Goal: Information Seeking & Learning: Find specific fact

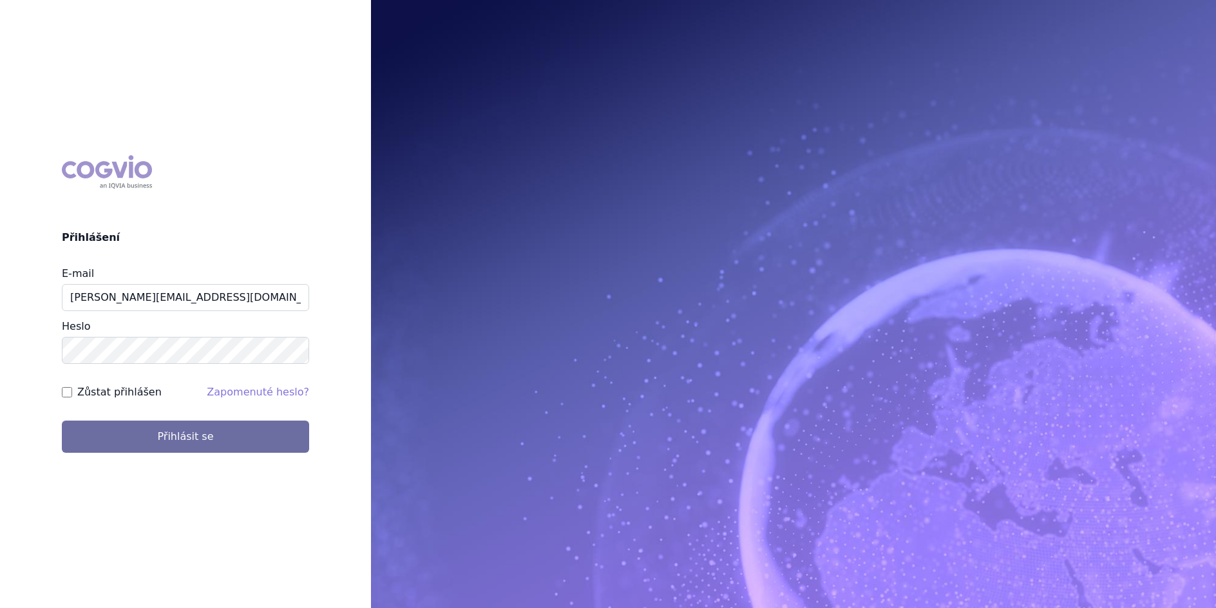
click at [62, 420] on button "Přihlásit se" at bounding box center [185, 436] width 247 height 32
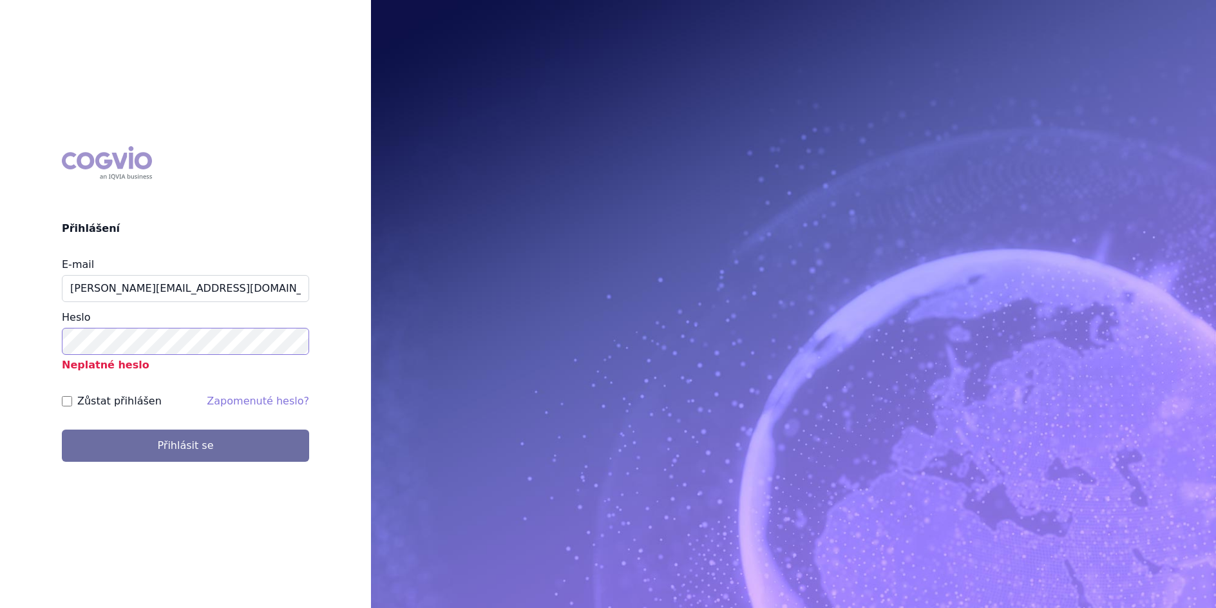
click at [62, 429] on button "Přihlásit se" at bounding box center [185, 445] width 247 height 32
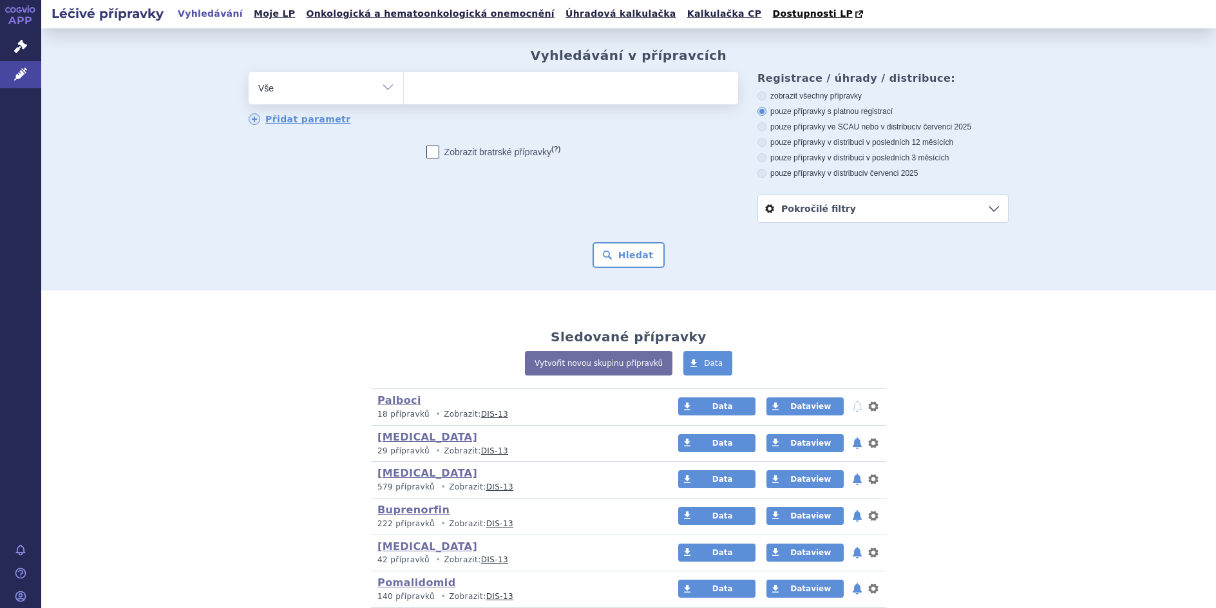
click at [377, 88] on select "Vše Přípravek/SUKL kód MAH VPOIS ATC/Aktivní látka Léková forma Síla" at bounding box center [326, 86] width 155 height 29
select select "filter-atc-group"
click at [249, 73] on select "Vše Přípravek/SUKL kód MAH VPOIS ATC/Aktivní látka Léková forma Síla" at bounding box center [326, 86] width 155 height 29
click at [437, 93] on ul at bounding box center [571, 85] width 334 height 27
click at [404, 93] on select at bounding box center [403, 87] width 1 height 32
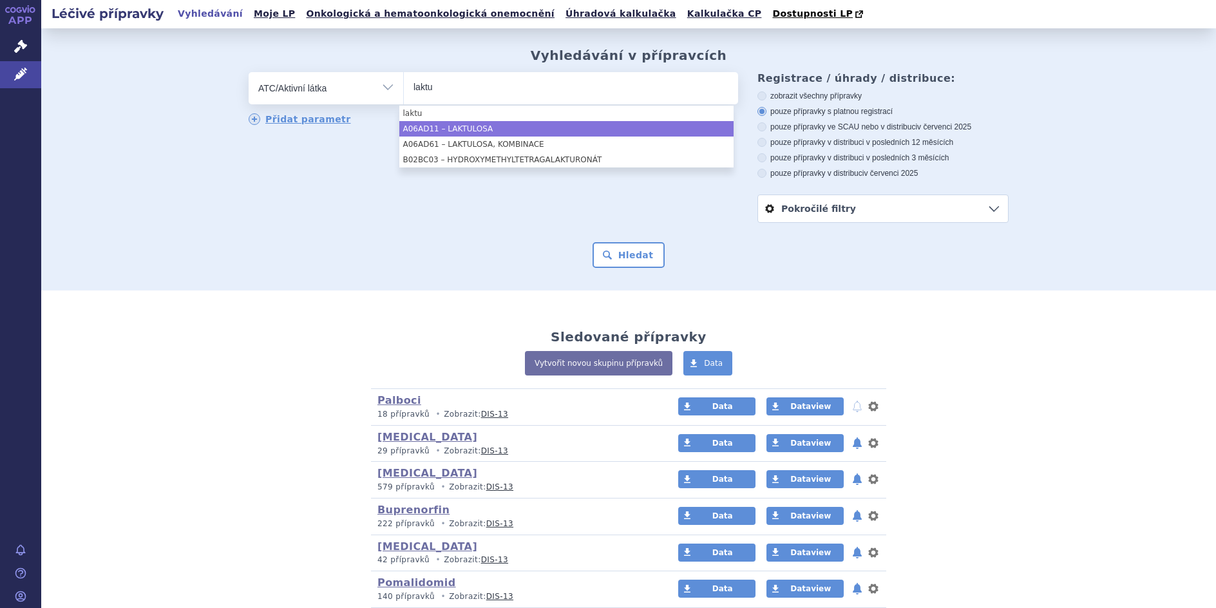
type input "laktu"
select select "A06AD11"
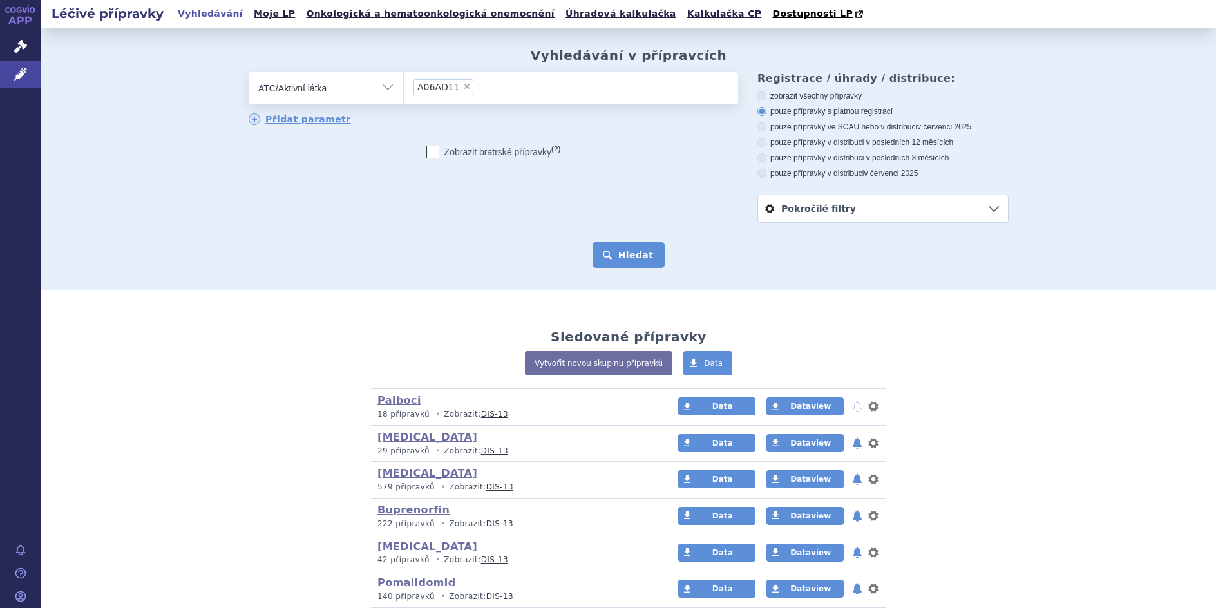
click at [620, 258] on button "Hledat" at bounding box center [628, 255] width 73 height 26
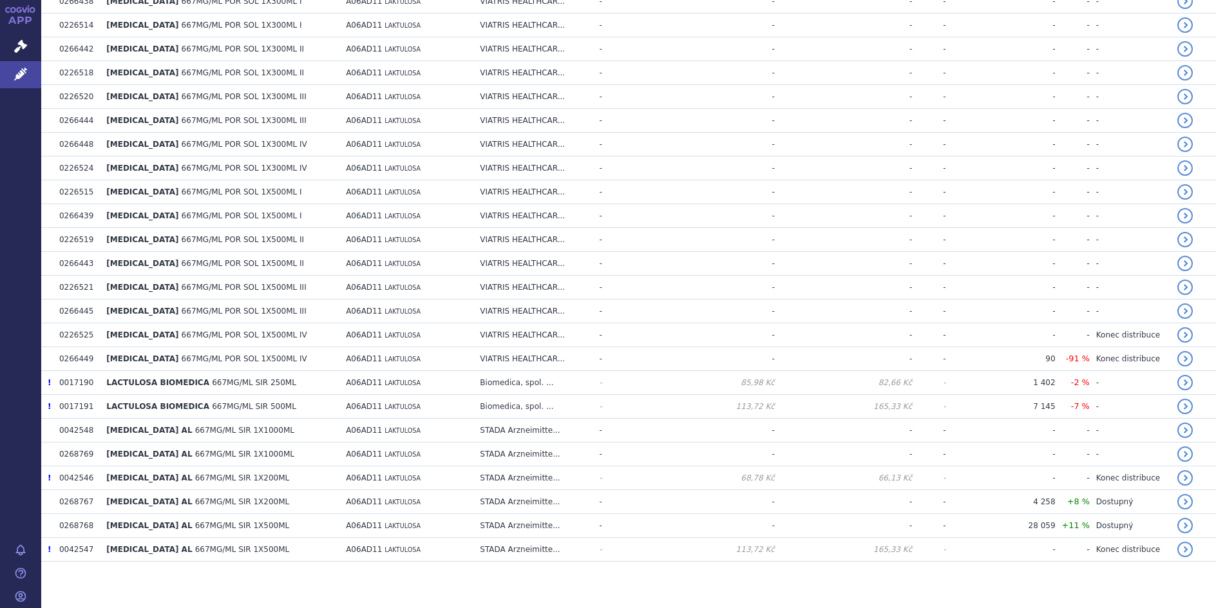
scroll to position [590, 0]
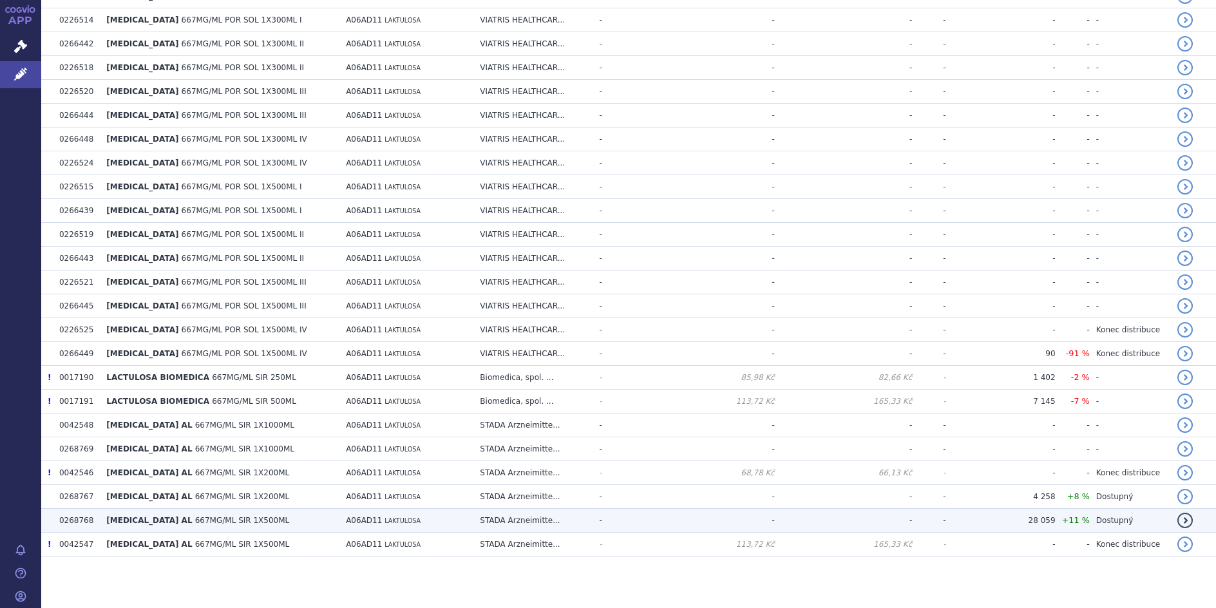
click at [216, 521] on span "667MG/ML SIR 1X500ML" at bounding box center [242, 520] width 95 height 9
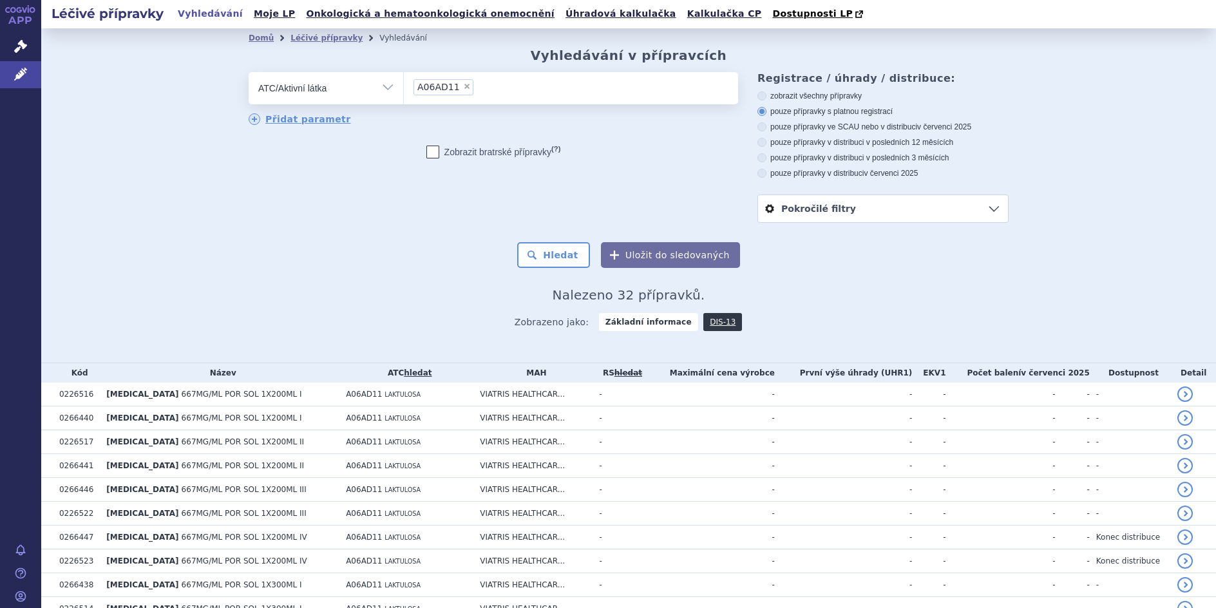
click at [478, 87] on ul "× A06AD11" at bounding box center [571, 86] width 334 height 28
click at [404, 87] on select "A06AD11" at bounding box center [403, 87] width 1 height 32
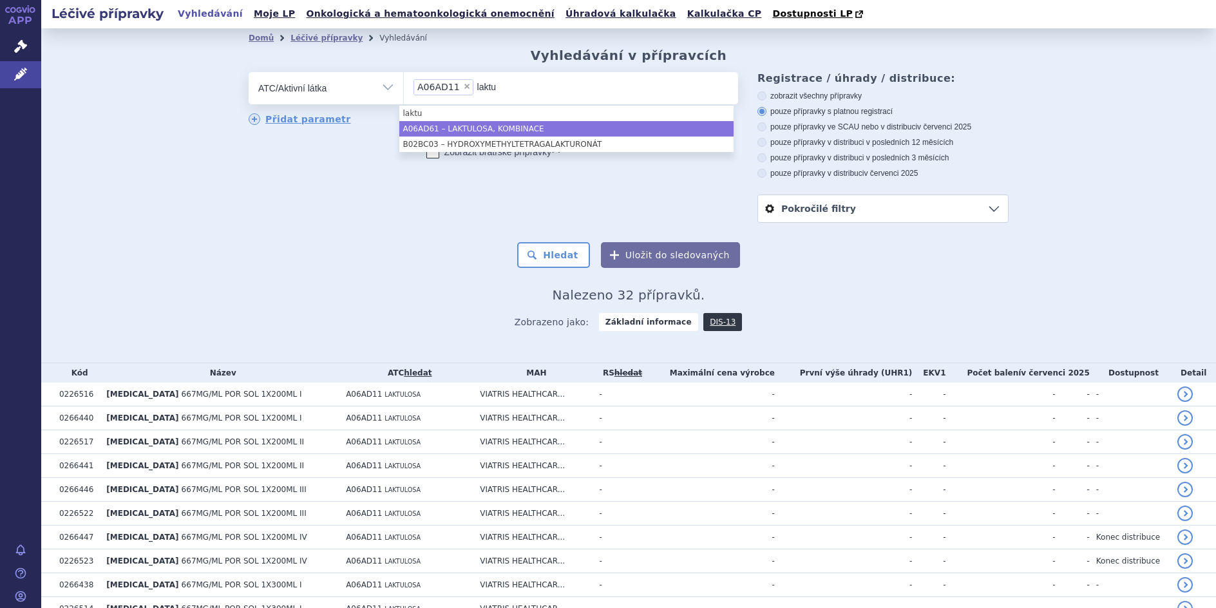
type input "laktu"
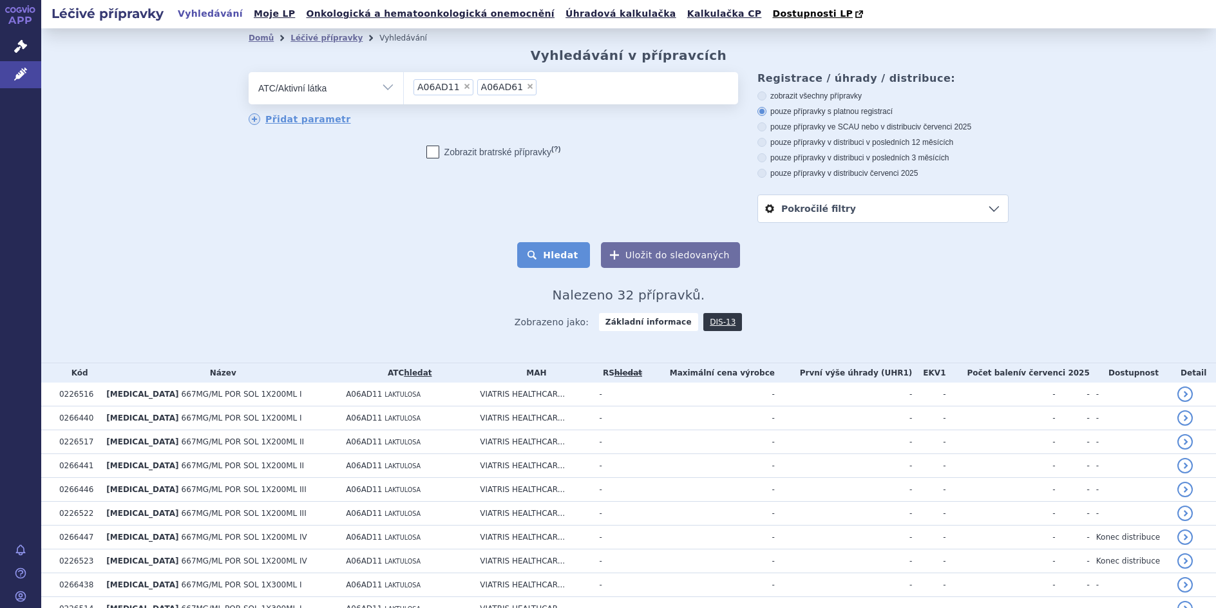
click at [566, 261] on button "Hledat" at bounding box center [553, 255] width 73 height 26
click at [554, 251] on button "Hledat" at bounding box center [553, 255] width 73 height 26
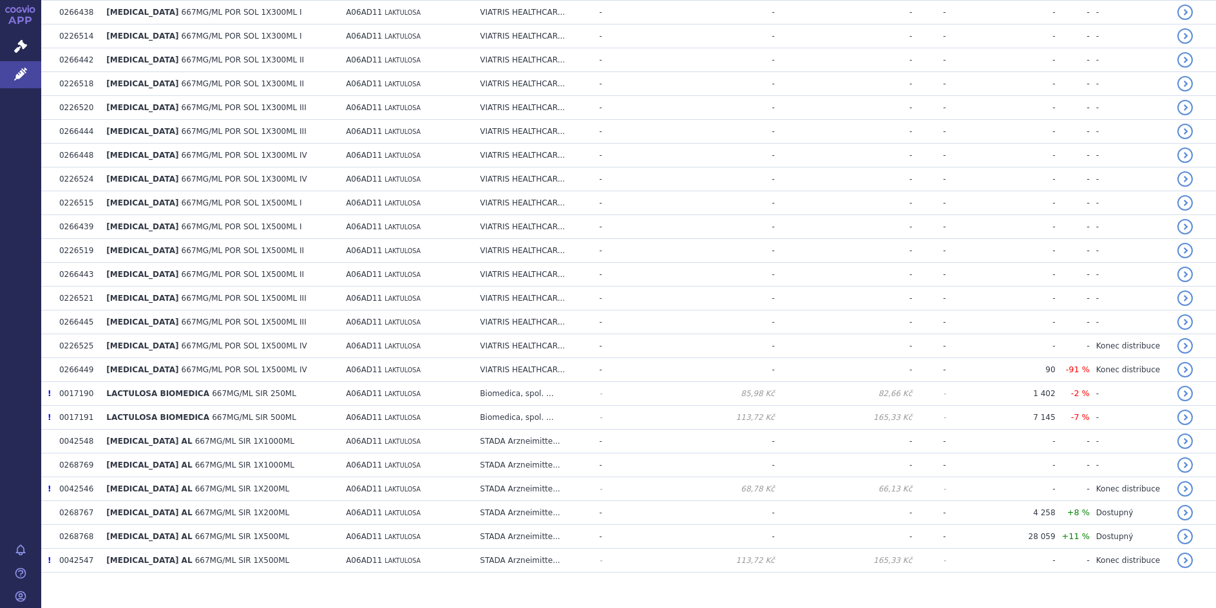
scroll to position [590, 0]
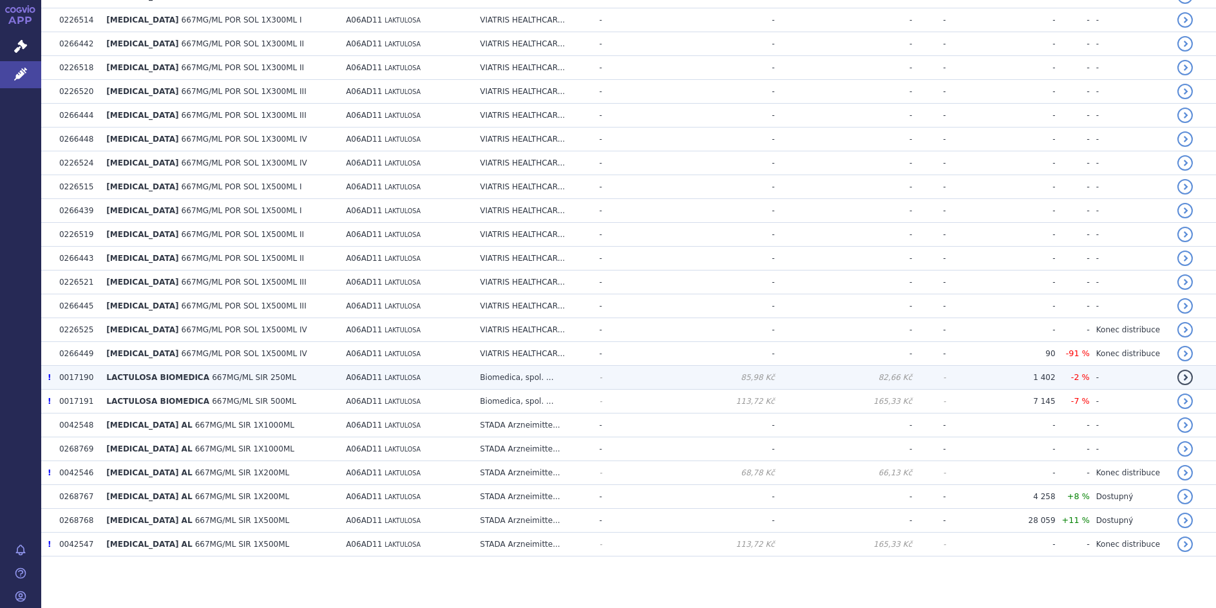
click at [175, 377] on span "LACTULOSA BIOMEDICA" at bounding box center [157, 377] width 103 height 9
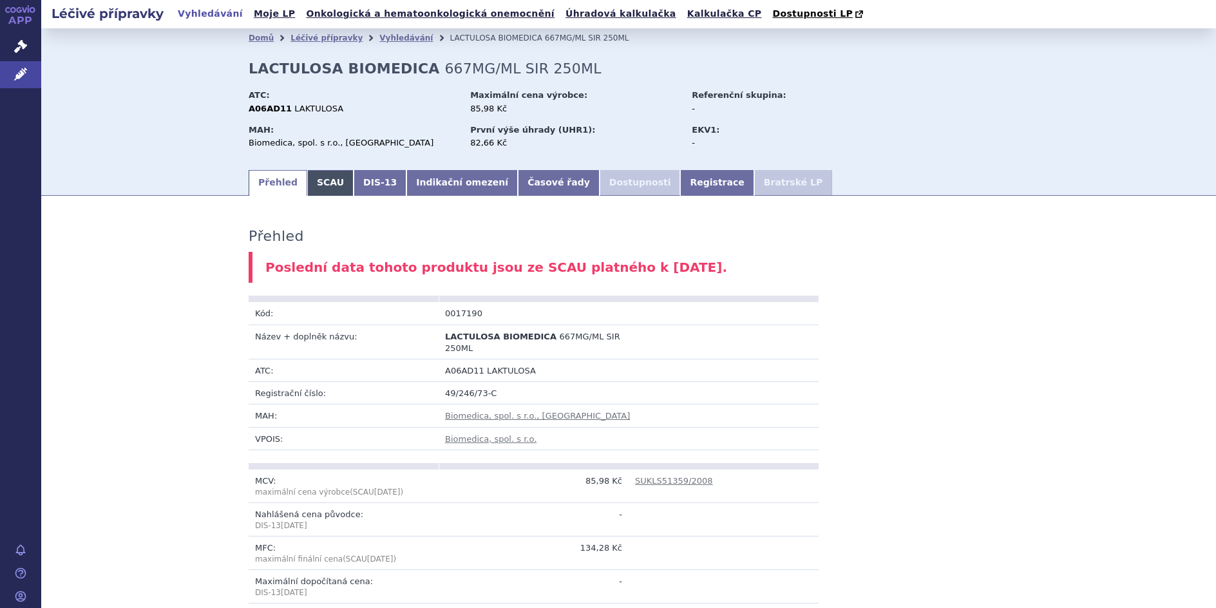
click at [317, 184] on link "SCAU" at bounding box center [330, 183] width 46 height 26
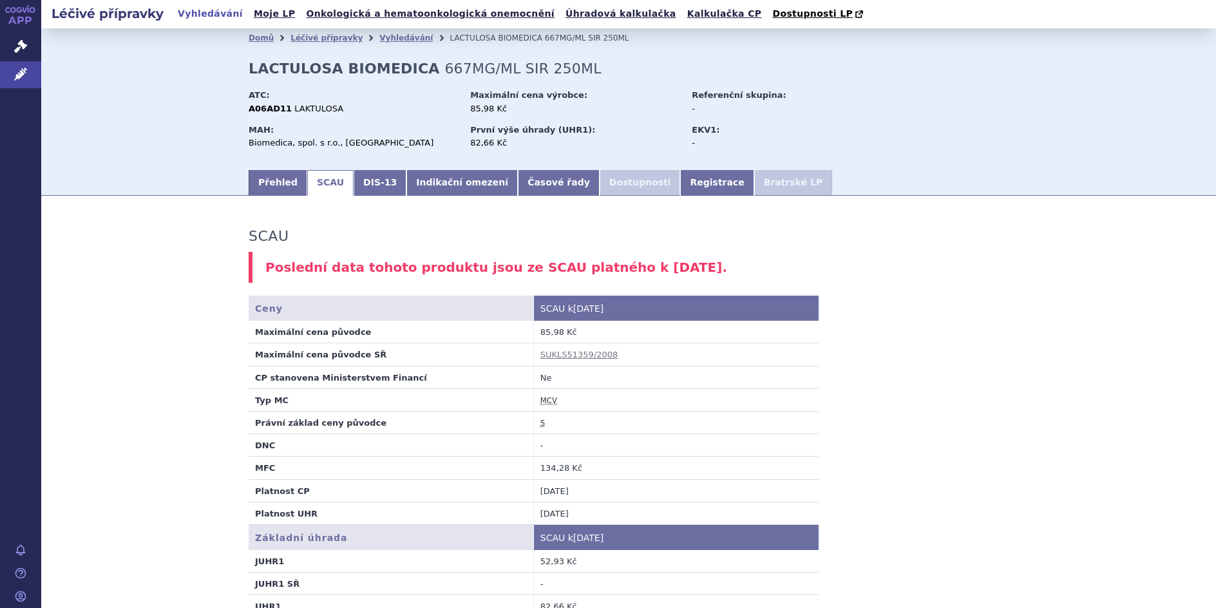
drag, startPoint x: 1190, startPoint y: 9, endPoint x: 916, endPoint y: 440, distance: 510.9
click at [916, 440] on div "Léčivé přípravky Vyhledávání Moje LP Onkologická a hematoonkologická onemocnění…" at bounding box center [628, 304] width 1174 height 608
